Goal: Find specific page/section: Find specific page/section

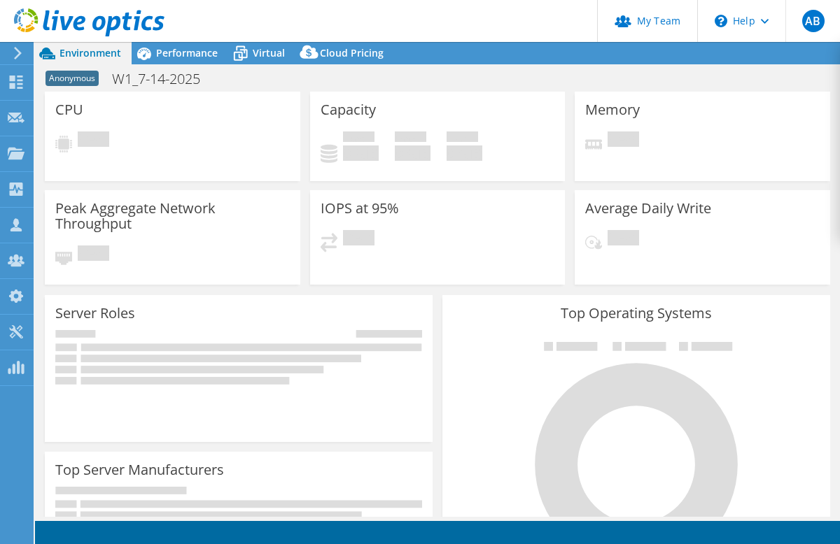
select select "USEast"
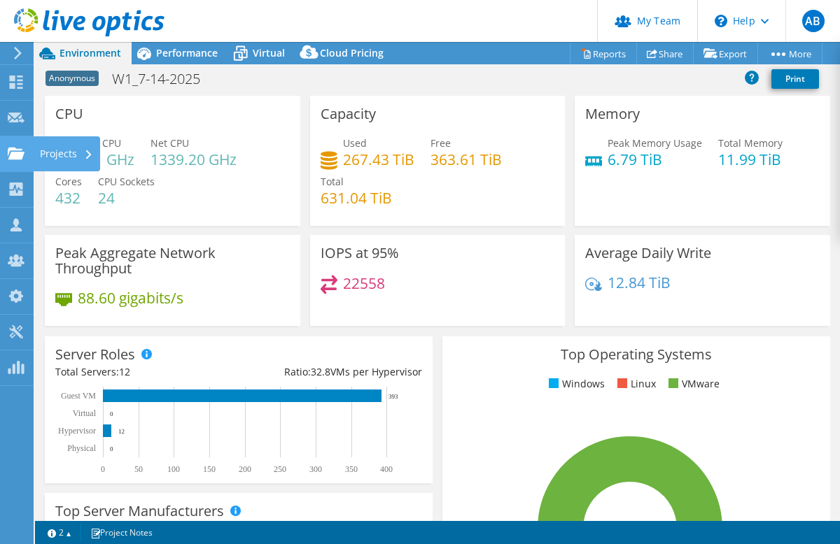
click at [14, 155] on use at bounding box center [16, 153] width 17 height 12
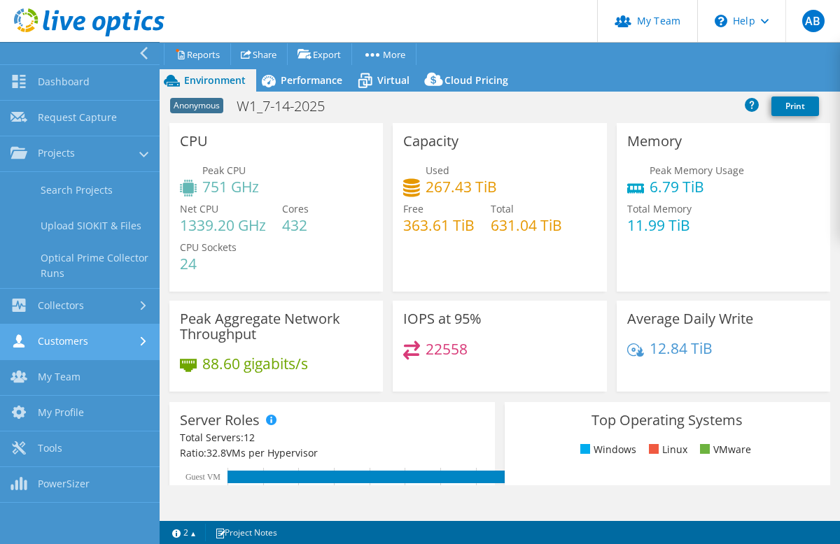
click at [65, 348] on link "Customers" at bounding box center [80, 343] width 160 height 36
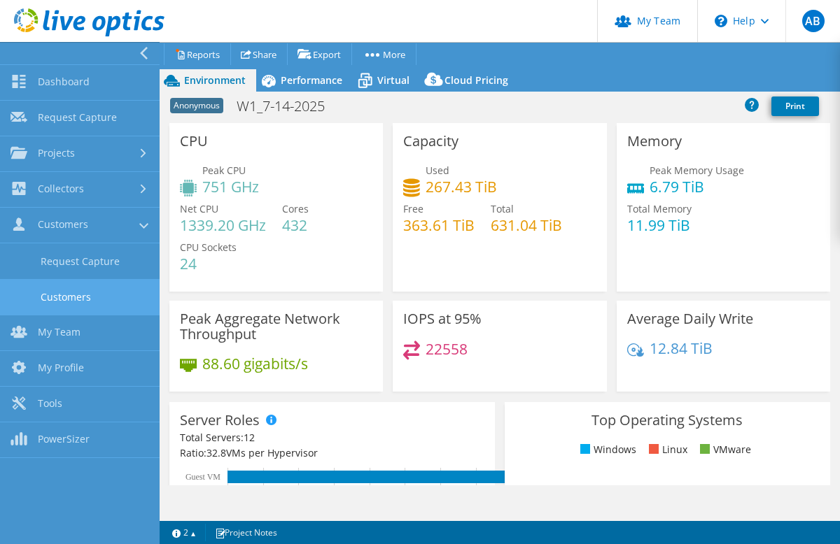
click at [69, 296] on link "Customers" at bounding box center [80, 297] width 160 height 36
